Goal: Task Accomplishment & Management: Complete application form

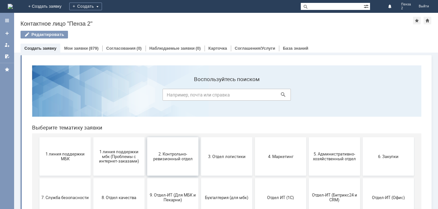
click at [183, 162] on button "2. Контрольно-ревизионный отдел" at bounding box center [172, 156] width 51 height 38
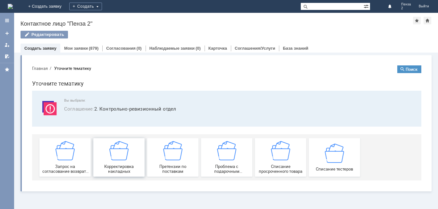
click at [120, 164] on div "Корректировка накладных" at bounding box center [118, 157] width 47 height 33
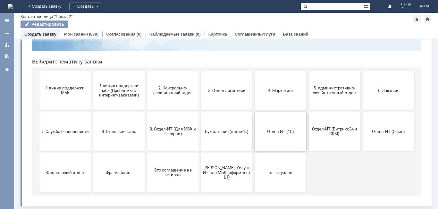
scroll to position [52, 0]
click at [178, 97] on button "2. Контрольно-ревизионный отдел" at bounding box center [172, 90] width 51 height 38
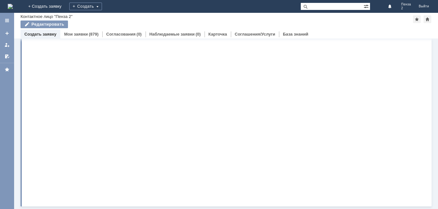
scroll to position [0, 0]
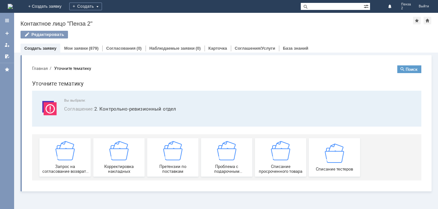
click at [408, 67] on button "Поиск" at bounding box center [409, 69] width 24 height 8
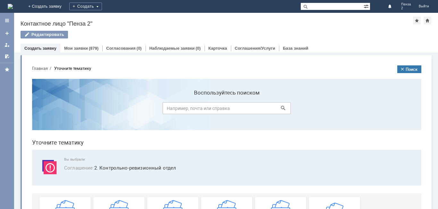
click at [199, 109] on input at bounding box center [227, 108] width 128 height 12
click at [83, 48] on link "Мои заявки" at bounding box center [76, 48] width 24 height 5
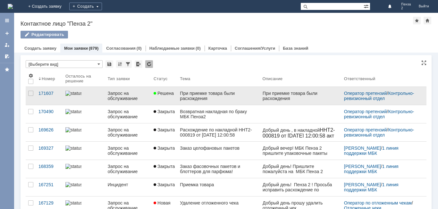
click at [224, 96] on div "При приемке товара были расхождения" at bounding box center [218, 96] width 77 height 10
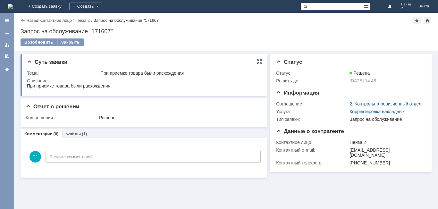
drag, startPoint x: 113, startPoint y: 86, endPoint x: 27, endPoint y: 88, distance: 85.6
click at [27, 88] on html "При приемке товара были расхождения" at bounding box center [143, 86] width 232 height 6
copy div "При приемке товара были расхождения"
click at [24, 20] on div "Назад" at bounding box center [30, 20] width 18 height 5
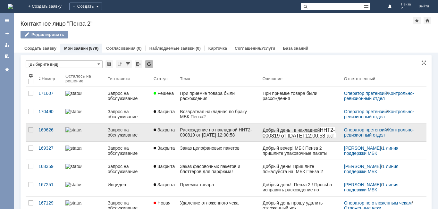
click at [245, 134] on div "Расхождение по накладной ННТ2-000819 от 07.07.2025 12:00:58" at bounding box center [218, 132] width 77 height 10
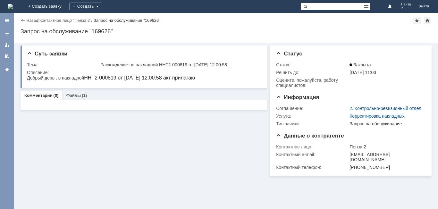
click at [21, 20] on div "Назад" at bounding box center [30, 20] width 18 height 5
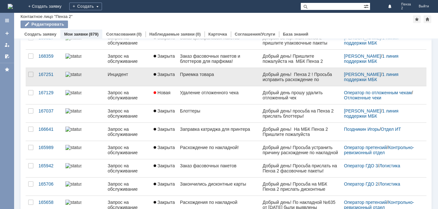
click at [214, 78] on link "Приемка товара" at bounding box center [218, 77] width 82 height 18
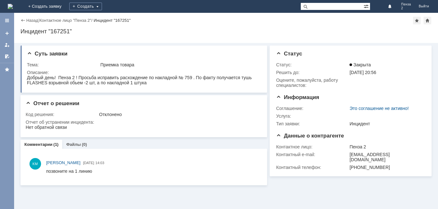
click at [22, 20] on div "Назад" at bounding box center [30, 20] width 18 height 5
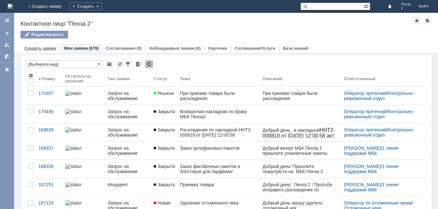
click at [45, 47] on link "Создать заявку" at bounding box center [40, 48] width 32 height 5
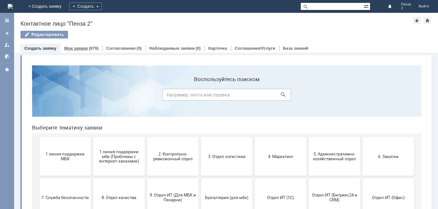
click at [80, 47] on link "Мои заявки" at bounding box center [76, 48] width 24 height 5
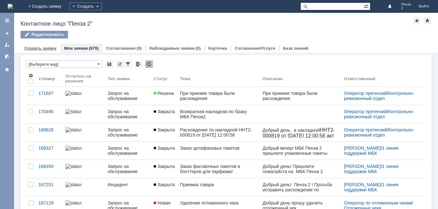
click at [44, 46] on link "Создать заявку" at bounding box center [40, 48] width 32 height 5
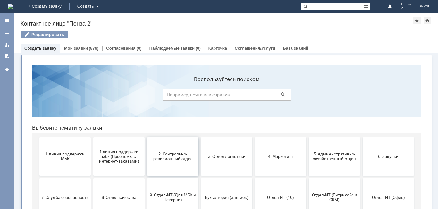
click at [164, 164] on button "2. Контрольно-ревизионный отдел" at bounding box center [172, 156] width 51 height 38
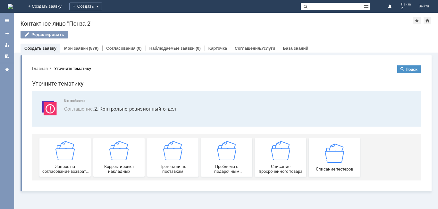
click at [113, 110] on span "Соглашение : 2. Контрольно-ревизионный отдел" at bounding box center [238, 108] width 349 height 7
click at [68, 161] on div "Запрос на согласование возврата (д/с или товара)" at bounding box center [64, 157] width 47 height 33
click at [182, 160] on div "Претензии по поставкам" at bounding box center [172, 157] width 47 height 33
click at [131, 164] on div "Корректировка накладных" at bounding box center [118, 157] width 47 height 33
click at [81, 47] on link "Мои заявки" at bounding box center [76, 48] width 24 height 5
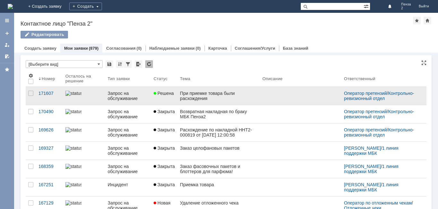
click at [229, 92] on div "При приемке товара были расхождения" at bounding box center [218, 96] width 77 height 10
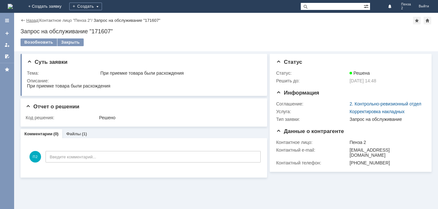
click at [26, 20] on link "Назад" at bounding box center [32, 20] width 12 height 5
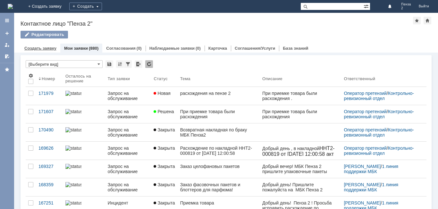
click at [53, 47] on link "Создать заявку" at bounding box center [40, 48] width 32 height 5
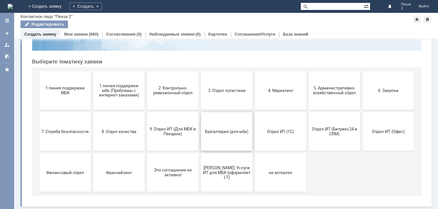
scroll to position [52, 0]
click at [57, 167] on button "Финансовый отдел" at bounding box center [64, 172] width 51 height 38
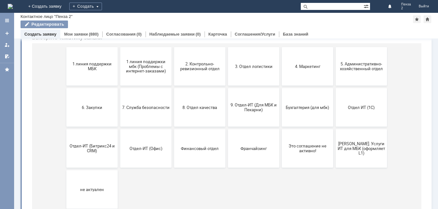
scroll to position [76, 0]
click at [300, 106] on span "Бухгалтерия (для мбк)" at bounding box center [307, 107] width 47 height 5
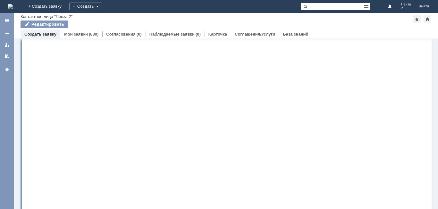
scroll to position [0, 0]
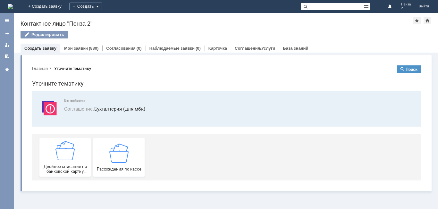
click at [85, 46] on link "Мои заявки" at bounding box center [76, 48] width 24 height 5
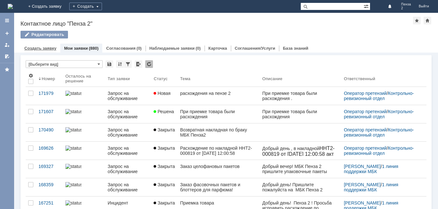
click at [46, 49] on link "Создать заявку" at bounding box center [40, 48] width 32 height 5
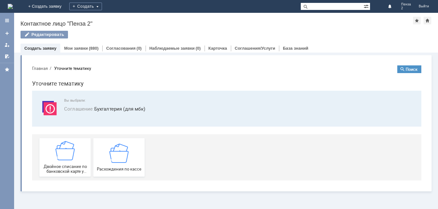
click at [48, 48] on link "Создать заявку" at bounding box center [40, 48] width 32 height 5
click at [47, 49] on link "Создать заявку" at bounding box center [40, 48] width 32 height 5
click at [83, 46] on link "Мои заявки" at bounding box center [76, 48] width 24 height 5
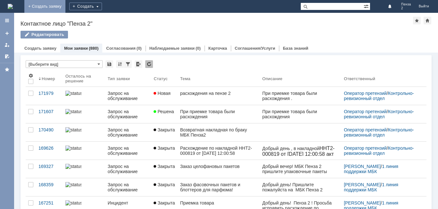
click at [65, 3] on link "+ Создать заявку" at bounding box center [44, 6] width 41 height 13
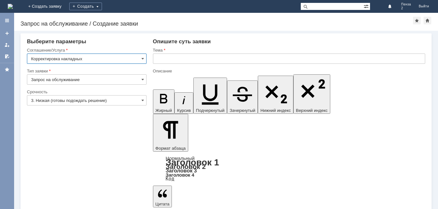
click at [96, 57] on input "Корректировка накладных" at bounding box center [87, 59] width 120 height 10
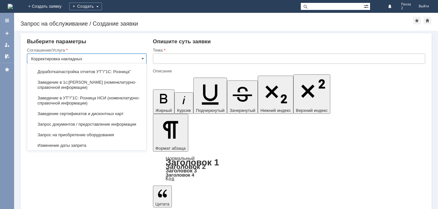
scroll to position [833, 0]
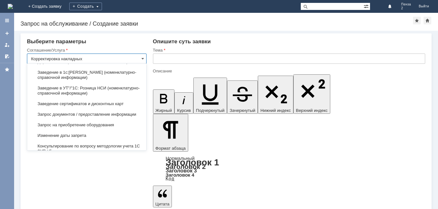
click at [209, 59] on input "text" at bounding box center [289, 59] width 272 height 10
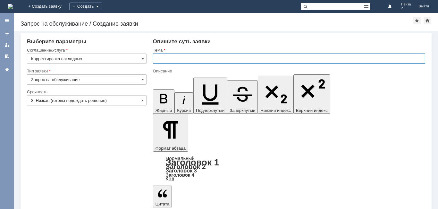
type input "Корректировка накладных"
paste input "При приемке товара были расхождения"
type input "При приемке товара были расхождения"
drag, startPoint x: 243, startPoint y: 59, endPoint x: 145, endPoint y: 65, distance: 98.0
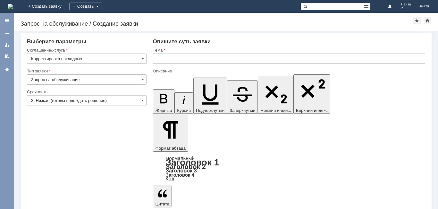
scroll to position [182, 1]
click at [171, 56] on input "text" at bounding box center [289, 59] width 272 height 10
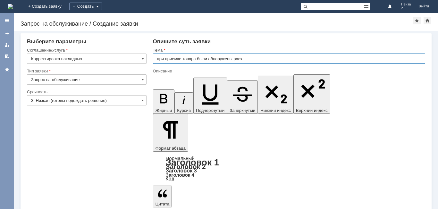
click at [156, 58] on input "при приемке товара были обнаружены расх" at bounding box center [289, 59] width 272 height 10
drag, startPoint x: 251, startPoint y: 61, endPoint x: 150, endPoint y: 64, distance: 100.7
type input "расхождения на пензе 2"
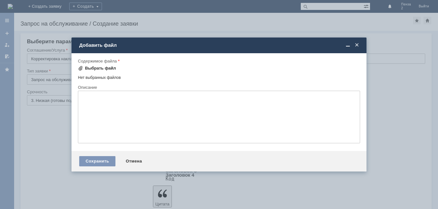
click at [89, 67] on div "Выбрать файл" at bounding box center [100, 68] width 31 height 5
click at [97, 66] on div "Выбрать файл" at bounding box center [100, 68] width 31 height 5
click at [357, 45] on span at bounding box center [357, 45] width 6 height 6
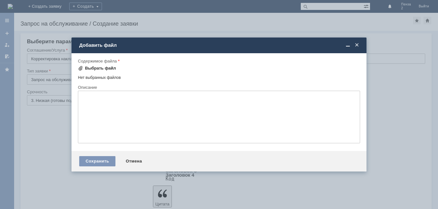
click at [106, 66] on div "Выбрать файл" at bounding box center [100, 68] width 31 height 5
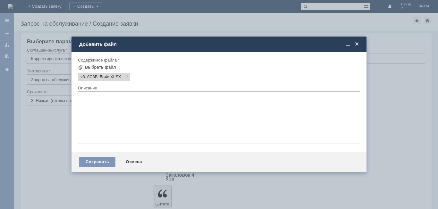
scroll to position [0, 0]
click at [102, 162] on div "Сохранить" at bounding box center [97, 162] width 36 height 10
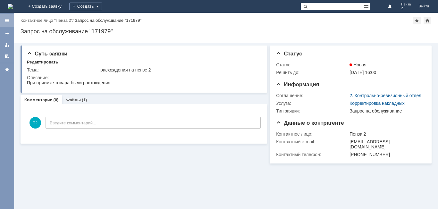
click at [6, 21] on div at bounding box center [6, 20] width 5 height 5
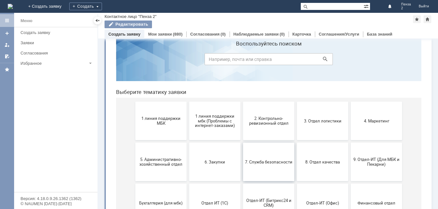
scroll to position [32, 0]
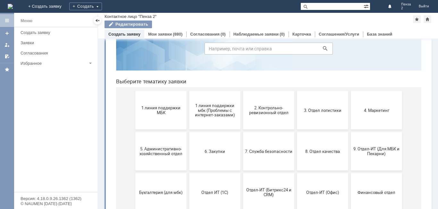
click at [236, 46] on input at bounding box center [269, 49] width 128 height 12
type input "d"
type input "возврат товара по карте"
click button at bounding box center [325, 48] width 9 height 9
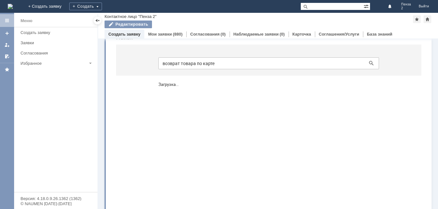
scroll to position [0, 0]
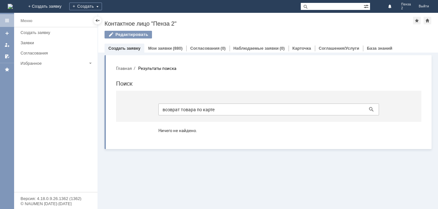
drag, startPoint x: 222, startPoint y: 110, endPoint x: 140, endPoint y: 108, distance: 81.8
click at [140, 108] on section "возврат товара по карте" at bounding box center [268, 106] width 305 height 31
click at [125, 47] on link "Создать заявку" at bounding box center [124, 48] width 32 height 5
click at [163, 48] on link "Мои заявки" at bounding box center [160, 48] width 24 height 5
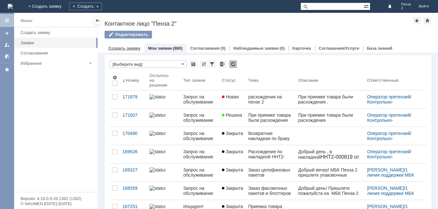
click at [133, 50] on link "Создать заявку" at bounding box center [124, 48] width 32 height 5
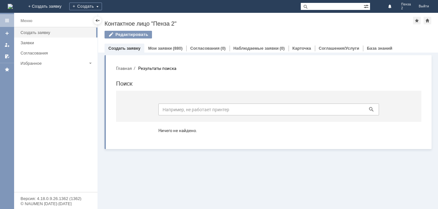
click at [126, 69] on button "Главная" at bounding box center [124, 68] width 16 height 6
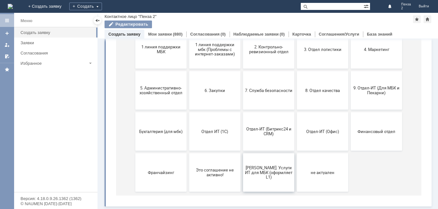
scroll to position [93, 0]
drag, startPoint x: 374, startPoint y: 134, endPoint x: 485, endPoint y: 88, distance: 120.3
click at [374, 134] on button "Финансовый отдел" at bounding box center [376, 131] width 51 height 38
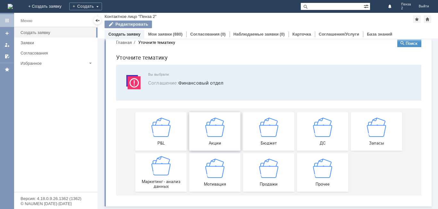
scroll to position [12, 0]
click at [274, 171] on img at bounding box center [268, 167] width 19 height 19
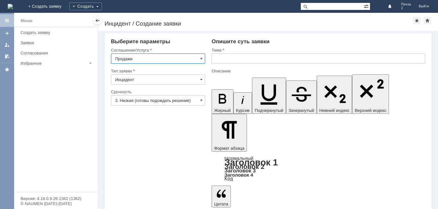
click at [159, 101] on input "3. Низкая (готовы подождать решение)" at bounding box center [158, 100] width 94 height 10
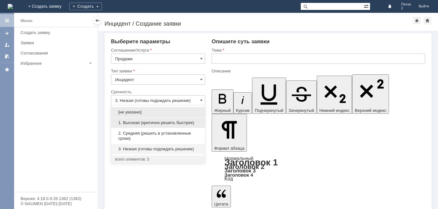
click at [154, 123] on span "1. Высокая (критично решить быстрее)" at bounding box center [158, 122] width 86 height 5
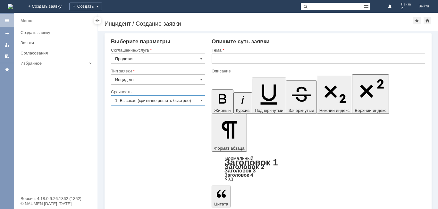
type input "1. Высокая (критично решить быстрее)"
click at [236, 60] on input "text" at bounding box center [319, 59] width 214 height 10
paste input "возврат товара по карте"
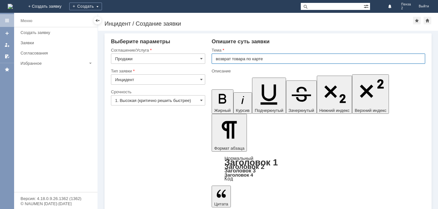
click at [217, 60] on input "возврат товара по карте" at bounding box center [319, 59] width 214 height 10
click at [264, 60] on input "интернет возврат товара по карте" at bounding box center [319, 59] width 214 height 10
drag, startPoint x: 281, startPoint y: 59, endPoint x: 268, endPoint y: 60, distance: 12.8
click at [268, 60] on input "интернет возврат товара, по карте" at bounding box center [319, 59] width 214 height 10
drag, startPoint x: 296, startPoint y: 60, endPoint x: 266, endPoint y: 61, distance: 29.2
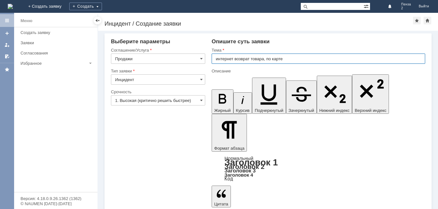
click at [266, 61] on input "интернет возврат товара, по карте" at bounding box center [319, 59] width 214 height 10
type input "интернет возврат товара, просрочка"
